Goal: Obtain resource: Download file/media

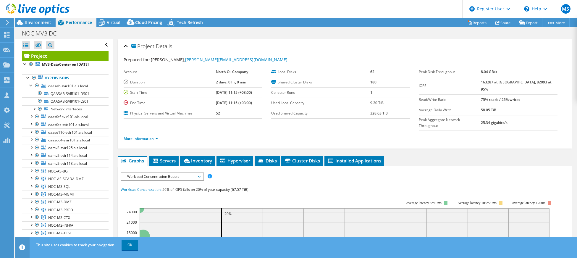
select select "USD"
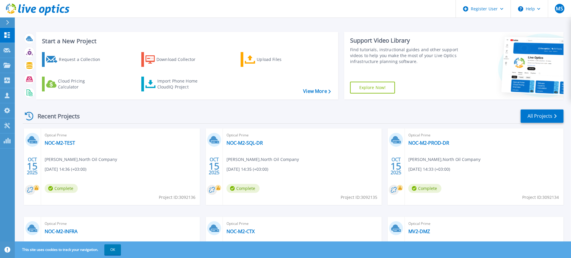
scroll to position [39, 0]
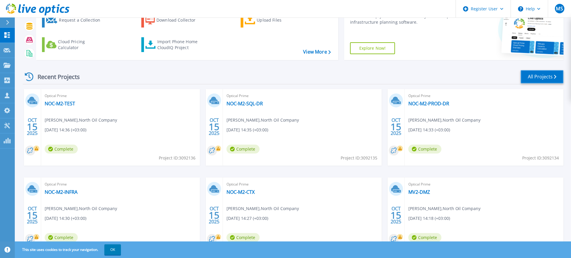
click at [545, 78] on link "All Projects" at bounding box center [542, 76] width 43 height 13
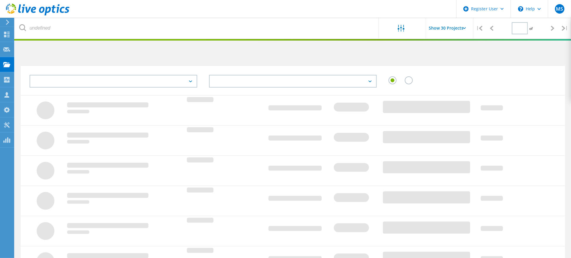
type input "1"
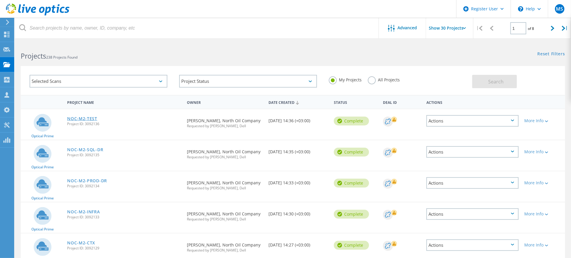
click at [83, 116] on link "NOC-M2-TEST" at bounding box center [82, 118] width 30 height 4
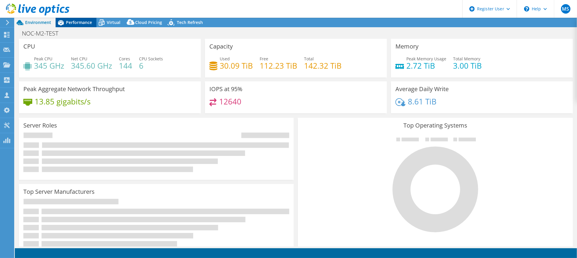
click at [83, 24] on span "Performance" at bounding box center [79, 23] width 26 height 6
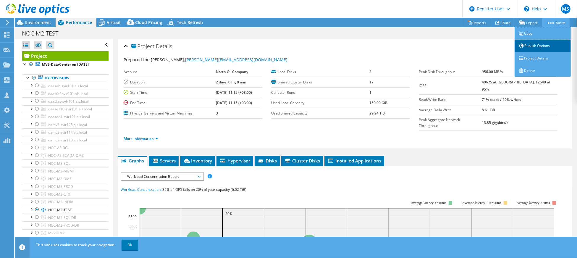
drag, startPoint x: 524, startPoint y: 36, endPoint x: 513, endPoint y: 40, distance: 11.4
click at [524, 36] on link "Copy" at bounding box center [542, 33] width 56 height 12
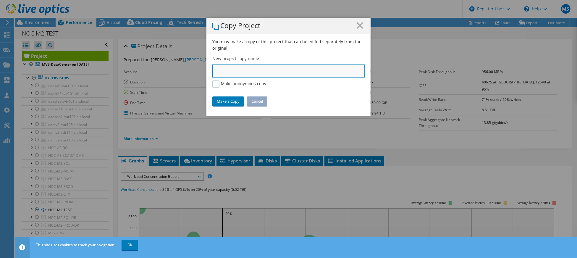
click at [227, 72] on input "text" at bounding box center [288, 70] width 152 height 13
paste input "NOC-M2-ORCL-DR"
type input "NOC-M2-ORCL-DR"
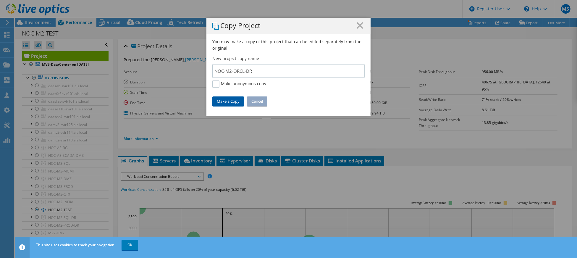
click at [227, 98] on link "Make a Copy" at bounding box center [228, 100] width 32 height 9
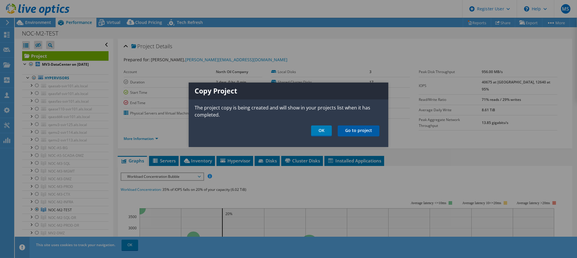
click at [351, 131] on link "Go to project" at bounding box center [359, 130] width 42 height 11
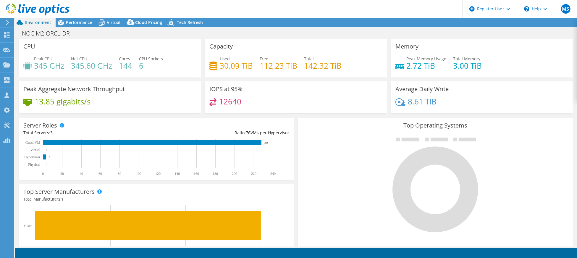
select select "USD"
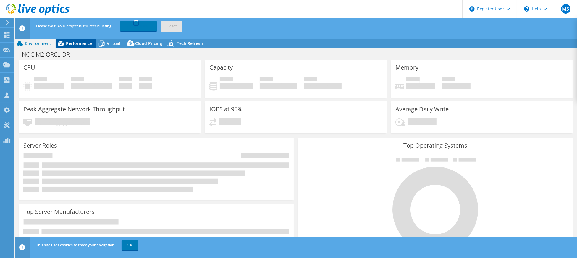
click at [82, 41] on span "Performance" at bounding box center [79, 43] width 26 height 6
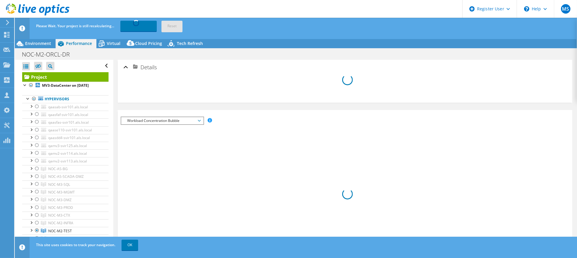
click at [212, 9] on header "MS Dell User [PERSON_NAME] [EMAIL_ADDRESS][DOMAIN_NAME] Dell My Profile Log Out…" at bounding box center [288, 9] width 577 height 18
click at [37, 156] on div at bounding box center [37, 152] width 6 height 7
click at [36, 156] on div at bounding box center [37, 152] width 6 height 7
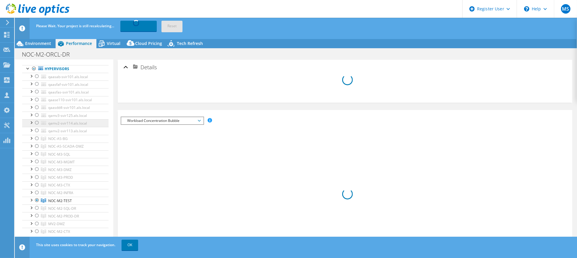
scroll to position [39, 0]
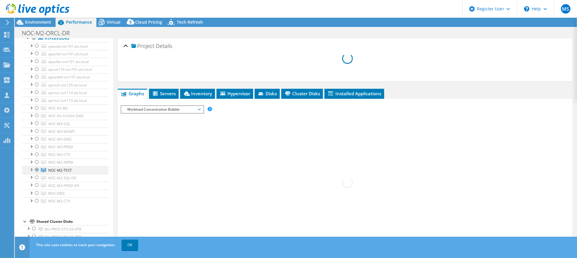
click at [37, 189] on li "NOC-M2-PROD-DR qamv2-svir110.als.local M2-PROD-PLACEHOLDER M2-PROD-DR-DS01" at bounding box center [65, 185] width 86 height 8
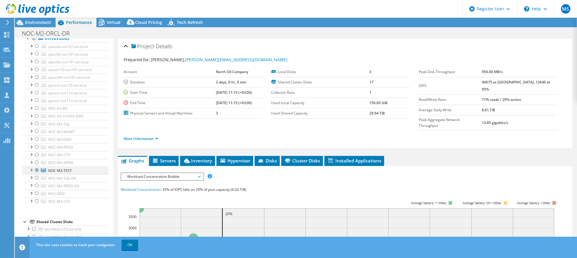
click at [38, 172] on div at bounding box center [37, 169] width 6 height 7
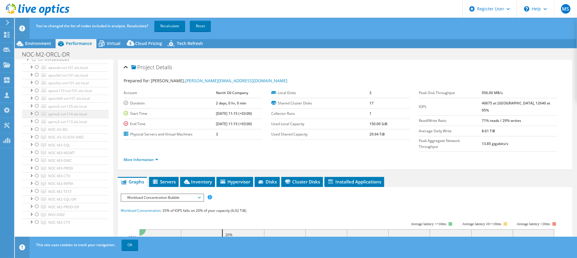
click at [36, 117] on div at bounding box center [37, 113] width 6 height 7
click at [171, 23] on link "Recalculate" at bounding box center [169, 26] width 31 height 11
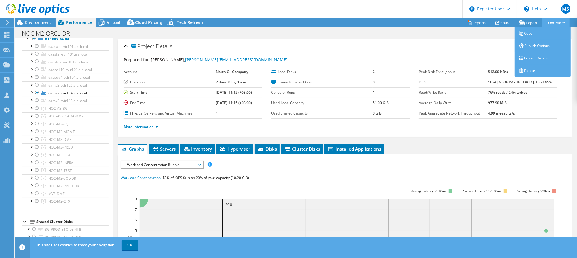
click at [557, 24] on link "More" at bounding box center [555, 22] width 27 height 9
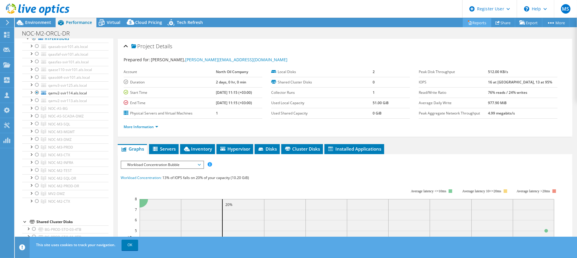
click at [471, 25] on link "Reports" at bounding box center [477, 22] width 28 height 9
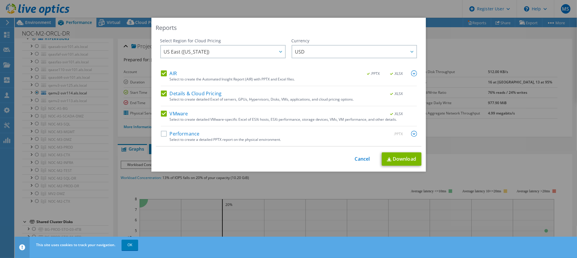
click at [172, 131] on label "Performance" at bounding box center [180, 134] width 39 height 6
click at [0, 0] on input "Performance" at bounding box center [0, 0] width 0 height 0
click at [411, 131] on img at bounding box center [414, 134] width 6 height 6
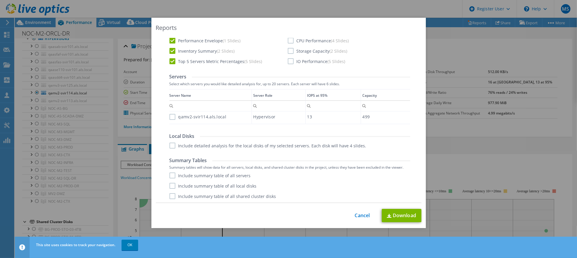
scroll to position [168, 0]
click at [170, 146] on label "Include detailed analysis for the local disks of my selected servers. Each disk…" at bounding box center [267, 145] width 197 height 6
click at [0, 0] on input "Include detailed analysis for the local disks of my selected servers. Each disk…" at bounding box center [0, 0] width 0 height 0
click at [172, 173] on label "Include summary table of all servers" at bounding box center [209, 175] width 81 height 6
click at [0, 0] on input "Include summary table of all servers" at bounding box center [0, 0] width 0 height 0
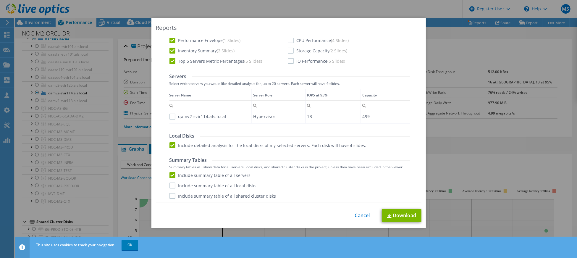
click at [172, 186] on label "Include summary table of all local disks" at bounding box center [212, 185] width 87 height 6
click at [0, 0] on input "Include summary table of all local disks" at bounding box center [0, 0] width 0 height 0
click at [170, 196] on label "Include summary table of all shared cluster disks" at bounding box center [222, 196] width 107 height 6
click at [0, 0] on input "Include summary table of all shared cluster disks" at bounding box center [0, 0] width 0 height 0
drag, startPoint x: 411, startPoint y: 216, endPoint x: 385, endPoint y: 213, distance: 26.1
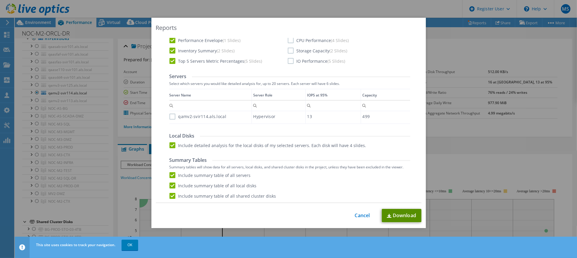
click at [410, 216] on link "Download" at bounding box center [402, 215] width 40 height 13
click at [361, 216] on link "Cancel" at bounding box center [362, 216] width 15 height 6
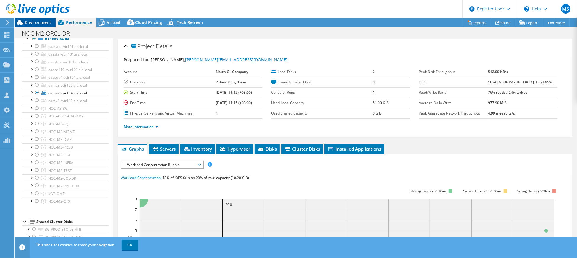
click at [33, 21] on span "Environment" at bounding box center [38, 23] width 26 height 6
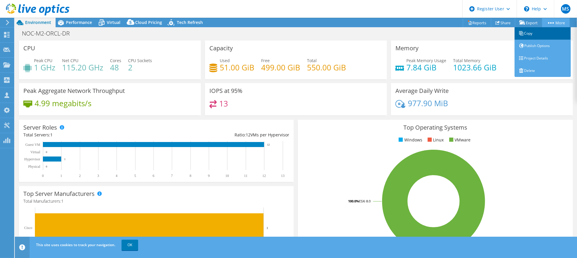
click at [538, 30] on link "Copy" at bounding box center [542, 33] width 56 height 12
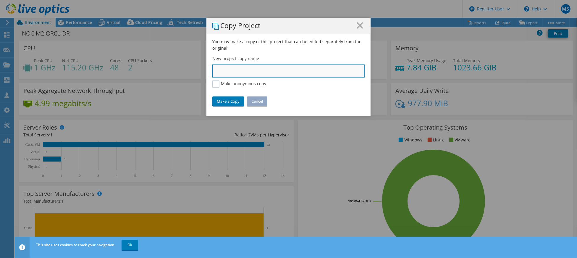
click at [262, 72] on input "text" at bounding box center [288, 70] width 152 height 13
paste input "NOC-M2-SPARE-DR"
type input "NOC-M2-SPARE-DR"
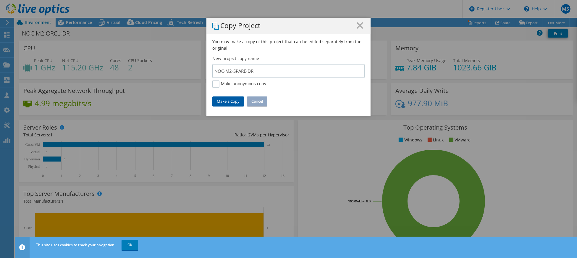
click at [228, 99] on link "Make a Copy" at bounding box center [228, 100] width 32 height 9
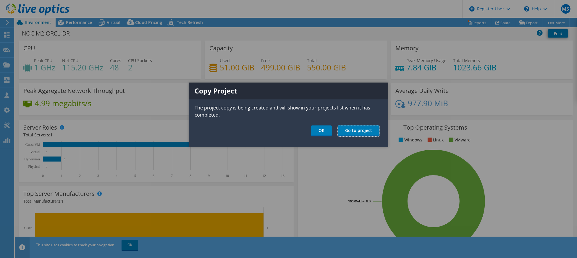
click at [370, 132] on link "Go to project" at bounding box center [359, 130] width 42 height 11
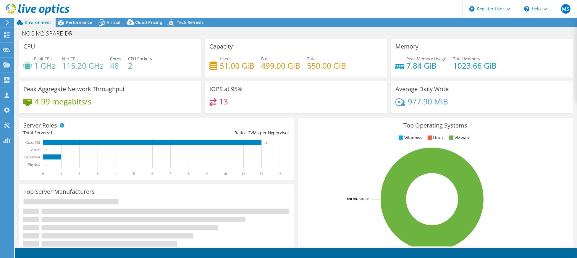
select select "USD"
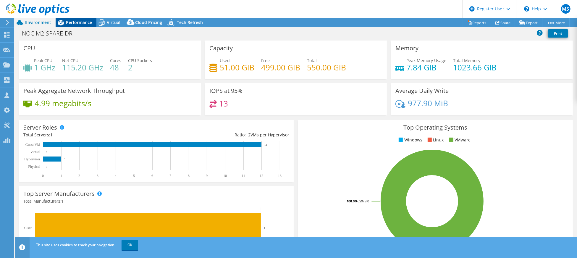
click at [74, 22] on span "Performance" at bounding box center [79, 23] width 26 height 6
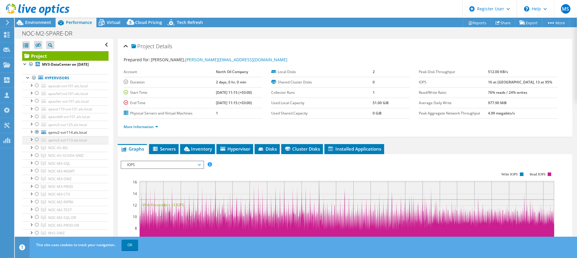
click at [36, 143] on div at bounding box center [37, 139] width 6 height 7
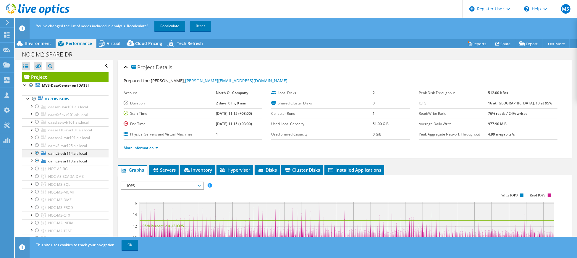
click at [37, 156] on div at bounding box center [37, 152] width 6 height 7
click at [159, 25] on link "Recalculate" at bounding box center [169, 26] width 31 height 11
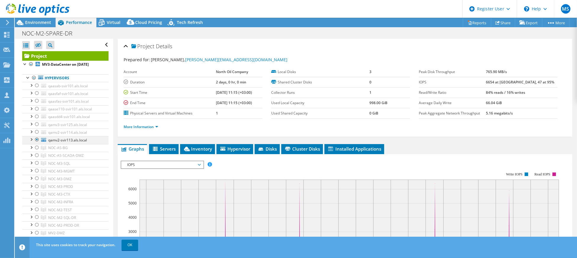
click at [32, 142] on div at bounding box center [31, 139] width 6 height 6
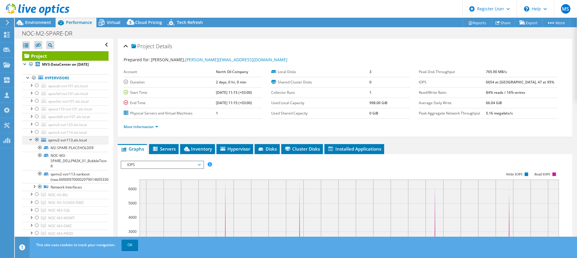
click at [32, 142] on div at bounding box center [31, 139] width 6 height 6
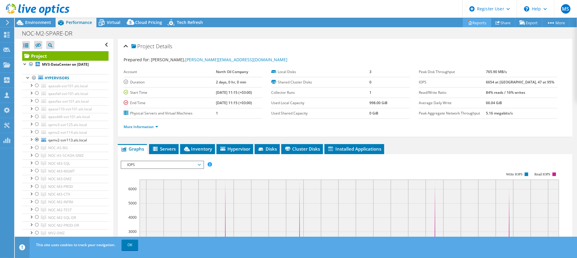
click at [483, 24] on link "Reports" at bounding box center [477, 22] width 28 height 9
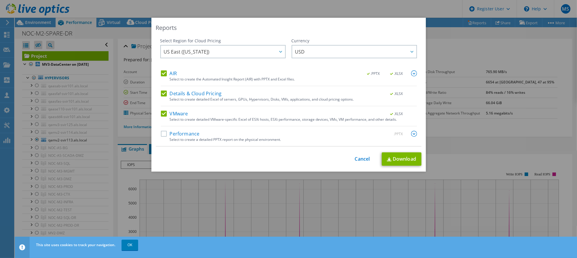
click at [180, 134] on label "Performance" at bounding box center [180, 134] width 39 height 6
click at [0, 0] on input "Performance" at bounding box center [0, 0] width 0 height 0
click at [415, 135] on div "Select Region for Cloud Pricing Asia Pacific (Hong Kong) Asia Pacific (Mumbai) …" at bounding box center [288, 92] width 265 height 108
click at [412, 134] on img at bounding box center [414, 134] width 6 height 6
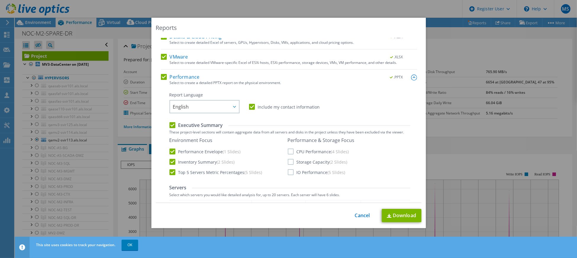
scroll to position [79, 0]
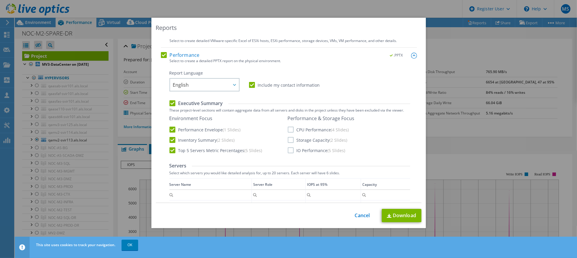
click at [317, 128] on label "CPU Performance (4 Slides)" at bounding box center [318, 130] width 61 height 6
click at [0, 0] on input "CPU Performance (4 Slides)" at bounding box center [0, 0] width 0 height 0
click at [317, 139] on label "Storage Capacity (2 Slides)" at bounding box center [318, 140] width 60 height 6
click at [0, 0] on input "Storage Capacity (2 Slides)" at bounding box center [0, 0] width 0 height 0
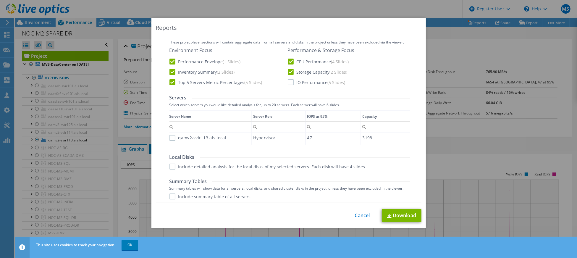
scroll to position [158, 0]
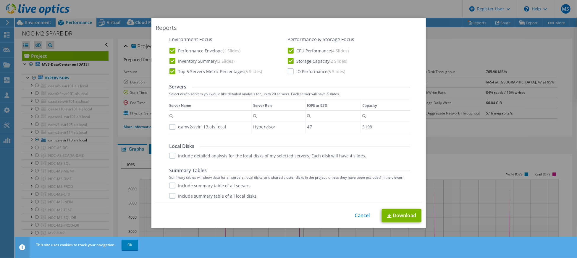
click at [172, 154] on label "Include detailed analysis for the local disks of my selected servers. Each disk…" at bounding box center [267, 156] width 197 height 6
click at [0, 0] on input "Include detailed analysis for the local disks of my selected servers. Each disk…" at bounding box center [0, 0] width 0 height 0
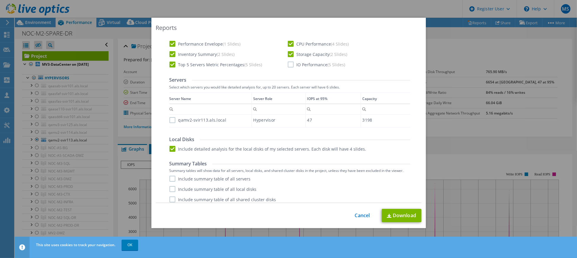
scroll to position [168, 0]
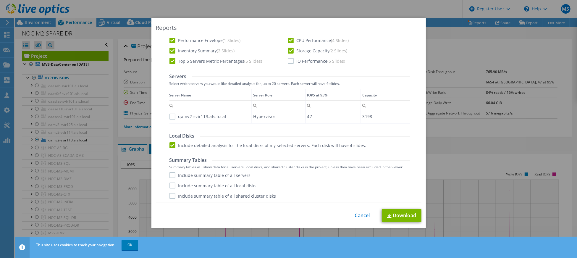
click at [170, 174] on label "Include summary table of all servers" at bounding box center [209, 175] width 81 height 6
click at [0, 0] on input "Include summary table of all servers" at bounding box center [0, 0] width 0 height 0
click at [172, 186] on label "Include summary table of all local disks" at bounding box center [212, 185] width 87 height 6
click at [0, 0] on input "Include summary table of all local disks" at bounding box center [0, 0] width 0 height 0
click at [243, 198] on label "Include summary table of all shared cluster disks" at bounding box center [222, 196] width 107 height 6
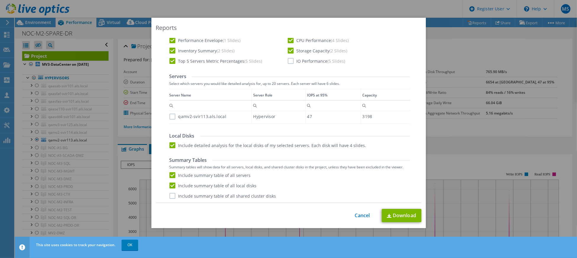
click at [0, 0] on input "Include summary table of all shared cluster disks" at bounding box center [0, 0] width 0 height 0
click at [397, 212] on link "Download" at bounding box center [402, 215] width 40 height 13
click at [359, 217] on link "Cancel" at bounding box center [362, 216] width 15 height 6
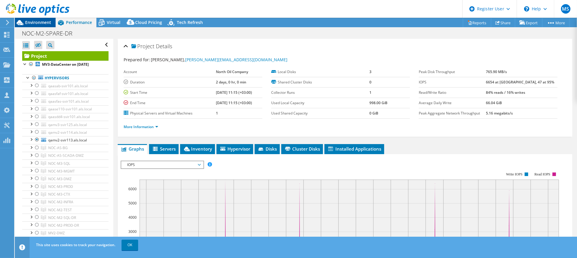
click at [33, 23] on span "Environment" at bounding box center [38, 23] width 26 height 6
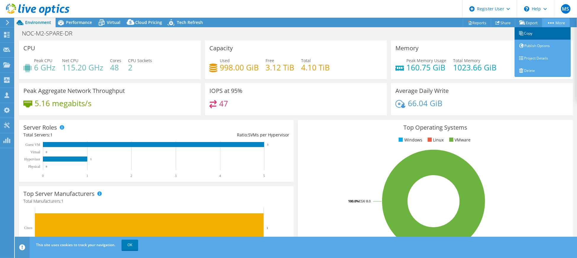
click at [541, 33] on link "Copy" at bounding box center [542, 33] width 56 height 12
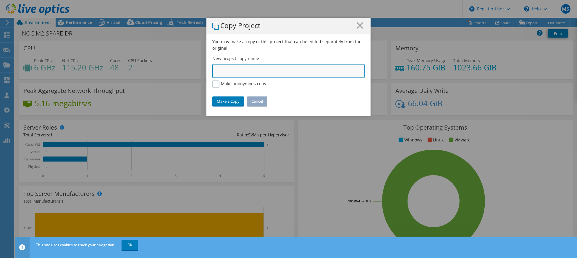
click at [309, 65] on input "text" at bounding box center [288, 70] width 152 height 13
paste input "NOC-M3-SPARE"
type input "NOC-M3-SPARE"
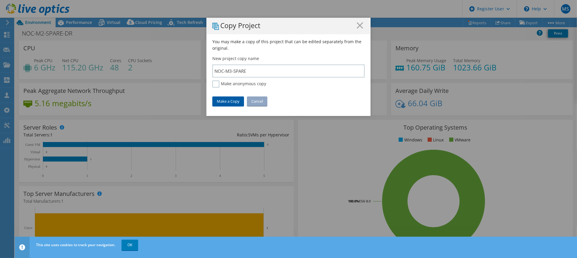
click at [224, 99] on link "Make a Copy" at bounding box center [228, 100] width 32 height 9
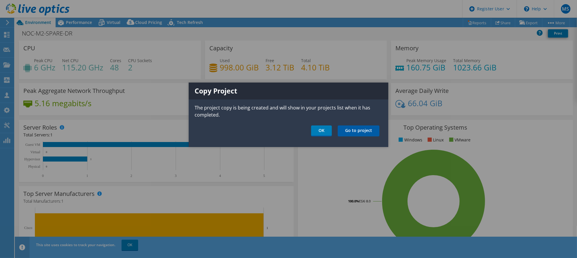
click at [359, 126] on link "Go to project" at bounding box center [359, 130] width 42 height 11
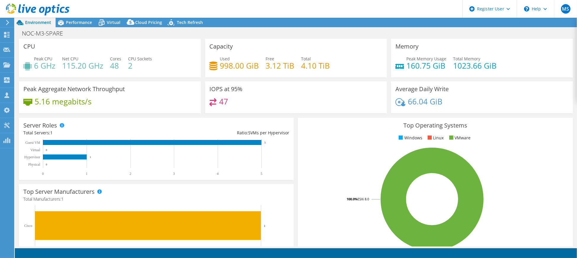
select select "USD"
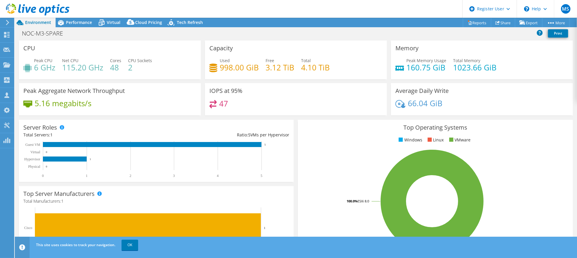
click at [368, 35] on div "NOC-M3-SPARE Print" at bounding box center [296, 33] width 562 height 11
click at [72, 23] on span "Performance" at bounding box center [79, 23] width 26 height 6
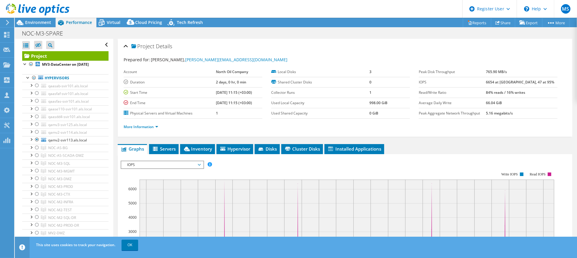
click at [325, 13] on header "MS Dell User [PERSON_NAME] [EMAIL_ADDRESS][DOMAIN_NAME] Dell My Profile Log Out…" at bounding box center [288, 9] width 577 height 18
click at [36, 127] on div at bounding box center [37, 124] width 6 height 7
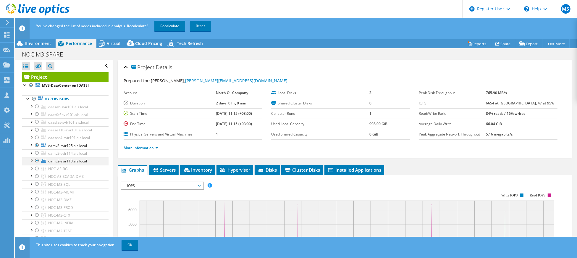
click at [36, 164] on div at bounding box center [37, 160] width 6 height 7
click at [174, 22] on link "Recalculate" at bounding box center [169, 26] width 31 height 11
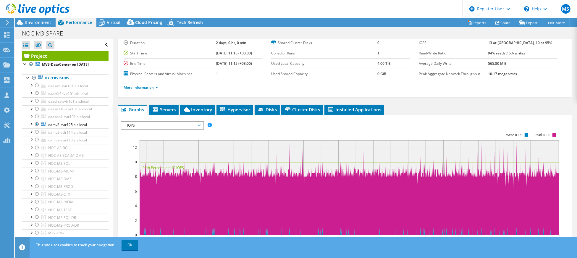
scroll to position [79, 0]
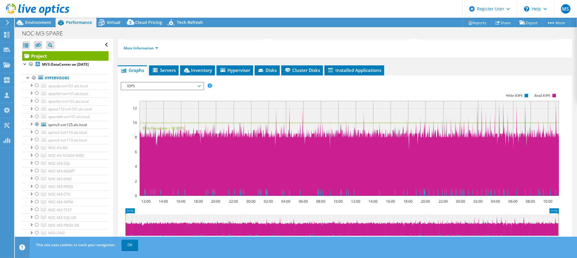
click at [193, 84] on span "IOPS" at bounding box center [162, 85] width 76 height 7
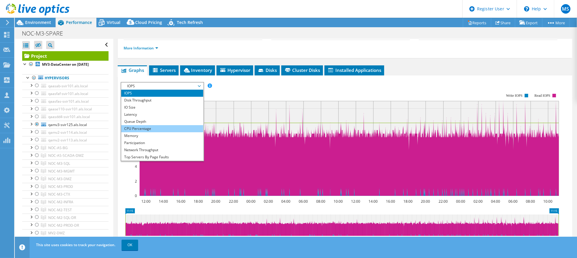
click at [168, 129] on li "CPU Percentage" at bounding box center [162, 128] width 82 height 7
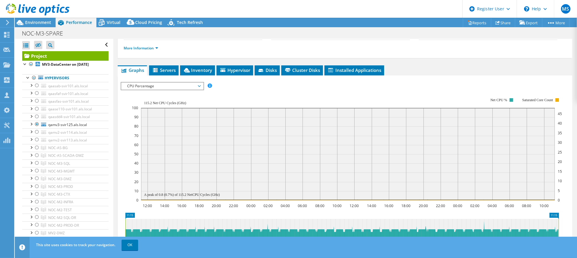
click at [149, 86] on span "CPU Percentage" at bounding box center [162, 85] width 76 height 7
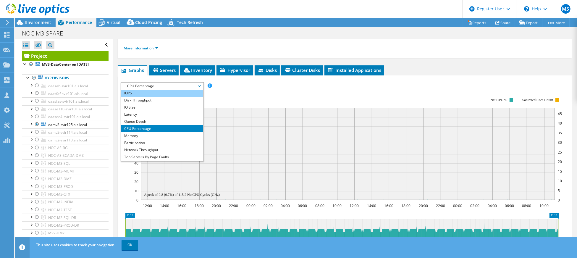
click at [163, 90] on li "IOPS" at bounding box center [162, 93] width 82 height 7
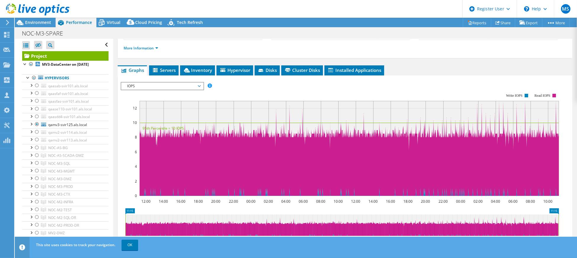
scroll to position [0, 0]
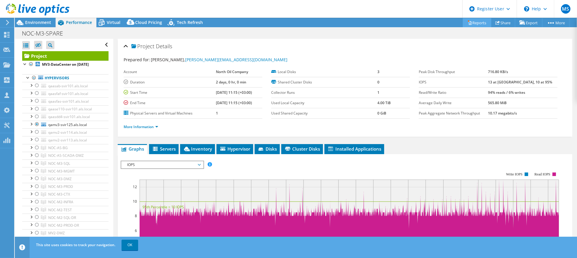
click at [476, 24] on link "Reports" at bounding box center [477, 22] width 28 height 9
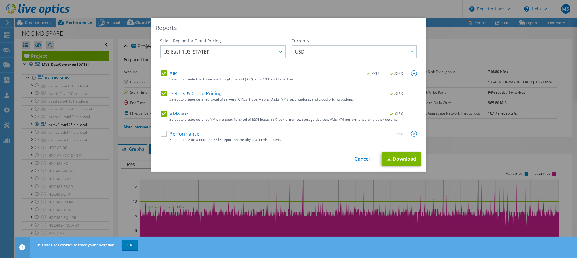
click at [215, 138] on div "Select to create a detailed PPTX report on the physical environment." at bounding box center [293, 139] width 247 height 4
click at [406, 128] on div "AIR .PPTX .XLSX Select to create the Automated Insight Report (AIR) with PPTX a…" at bounding box center [289, 108] width 256 height 76
click at [411, 132] on img at bounding box center [414, 134] width 6 height 6
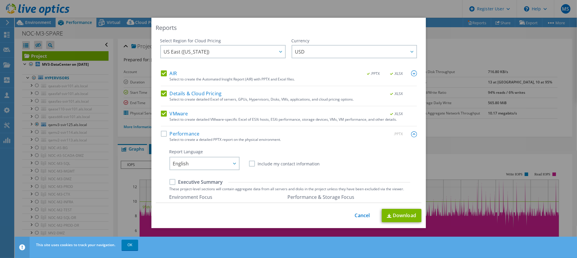
click at [178, 136] on label "Performance" at bounding box center [180, 134] width 39 height 6
click at [0, 0] on input "Performance" at bounding box center [0, 0] width 0 height 0
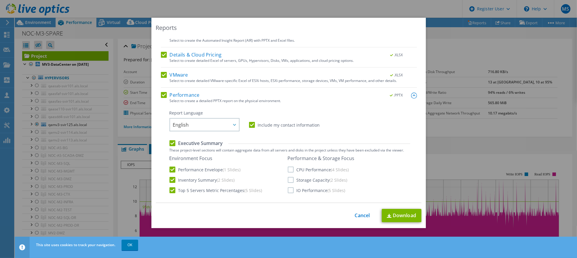
scroll to position [79, 0]
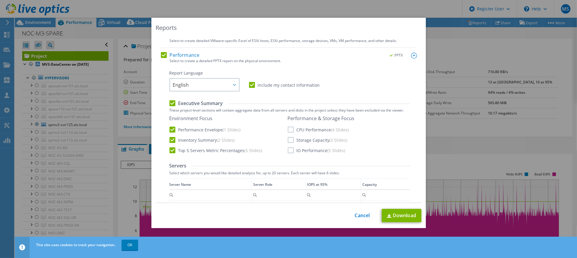
click at [297, 127] on label "CPU Performance (4 Slides)" at bounding box center [318, 130] width 61 height 6
click at [0, 0] on input "CPU Performance (4 Slides)" at bounding box center [0, 0] width 0 height 0
click at [302, 134] on div "Performance & Storage Focus CPU Performance (4 Slides) Storage Capacity (2 Slid…" at bounding box center [321, 134] width 67 height 38
click at [302, 145] on div "Performance & Storage Focus CPU Performance (4 Slides) Storage Capacity (2 Slid…" at bounding box center [321, 134] width 67 height 38
click at [304, 137] on label "Storage Capacity (2 Slides)" at bounding box center [318, 140] width 60 height 6
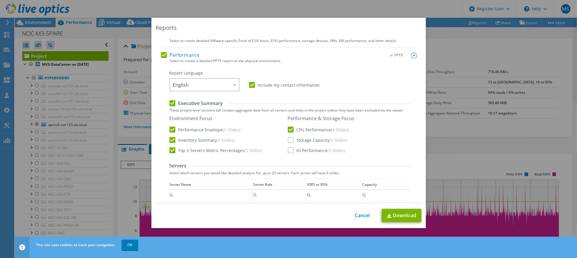
click at [0, 0] on input "Storage Capacity (2 Slides)" at bounding box center [0, 0] width 0 height 0
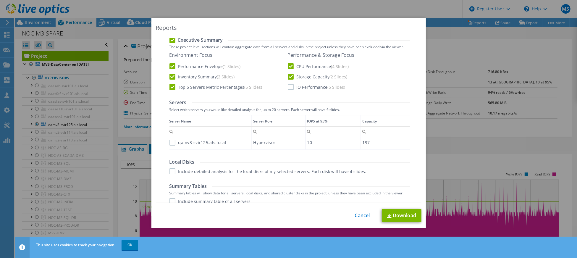
scroll to position [168, 0]
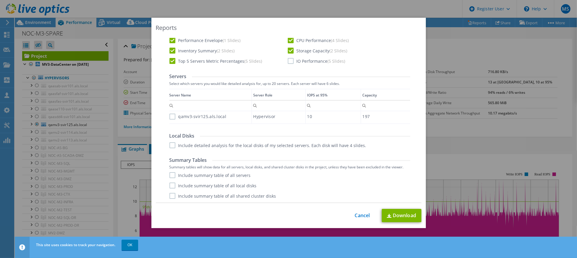
click at [176, 143] on label "Include detailed analysis for the local disks of my selected servers. Each disk…" at bounding box center [267, 145] width 197 height 6
click at [0, 0] on input "Include detailed analysis for the local disks of my selected servers. Each disk…" at bounding box center [0, 0] width 0 height 0
click at [197, 172] on label "Include summary table of all servers" at bounding box center [209, 175] width 81 height 6
click at [0, 0] on input "Include summary table of all servers" at bounding box center [0, 0] width 0 height 0
click at [216, 187] on label "Include summary table of all local disks" at bounding box center [212, 185] width 87 height 6
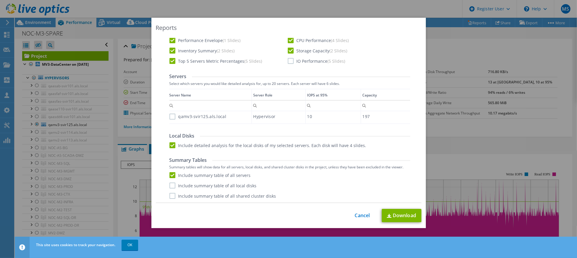
click at [0, 0] on input "Include summary table of all local disks" at bounding box center [0, 0] width 0 height 0
click at [222, 196] on label "Include summary table of all shared cluster disks" at bounding box center [222, 196] width 107 height 6
click at [0, 0] on input "Include summary table of all shared cluster disks" at bounding box center [0, 0] width 0 height 0
click at [404, 212] on link "Download" at bounding box center [402, 215] width 40 height 13
